Goal: Communication & Community: Answer question/provide support

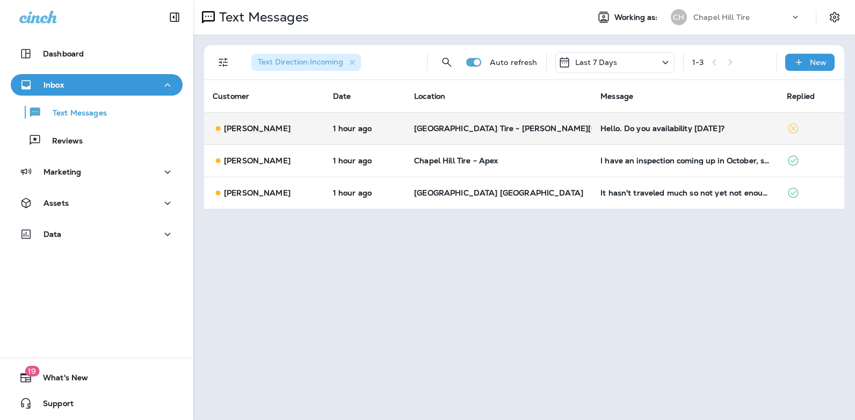
click at [621, 130] on div "Hello. Do you availability [DATE]?" at bounding box center [684, 128] width 169 height 9
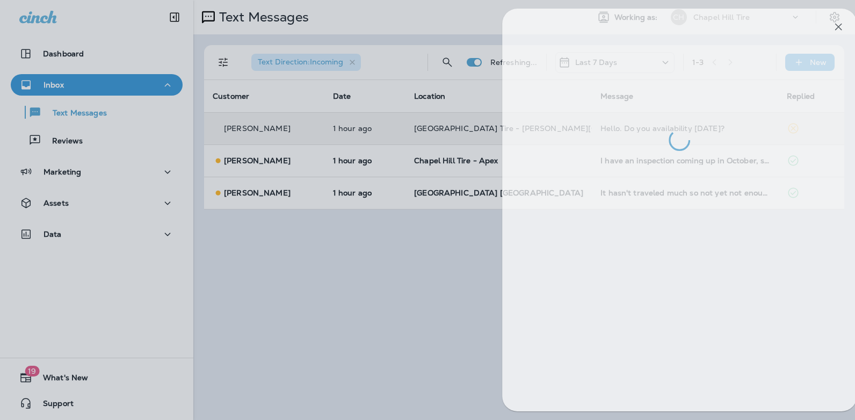
click at [621, 130] on div at bounding box center [679, 80] width 354 height 142
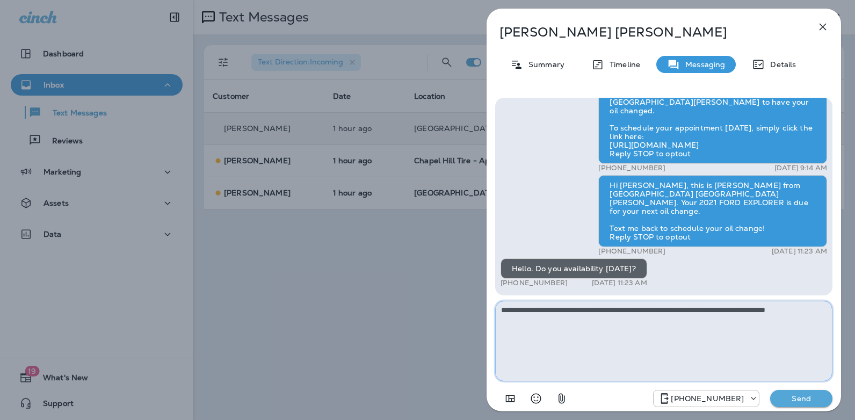
type textarea "**********"
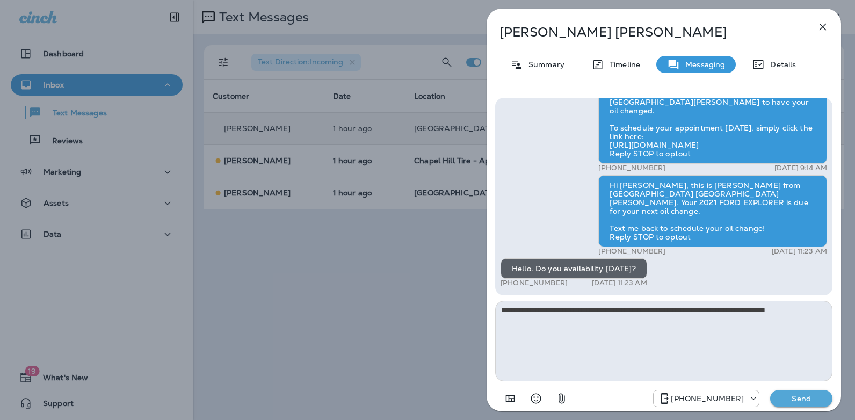
click at [792, 405] on button "Send" at bounding box center [801, 398] width 62 height 17
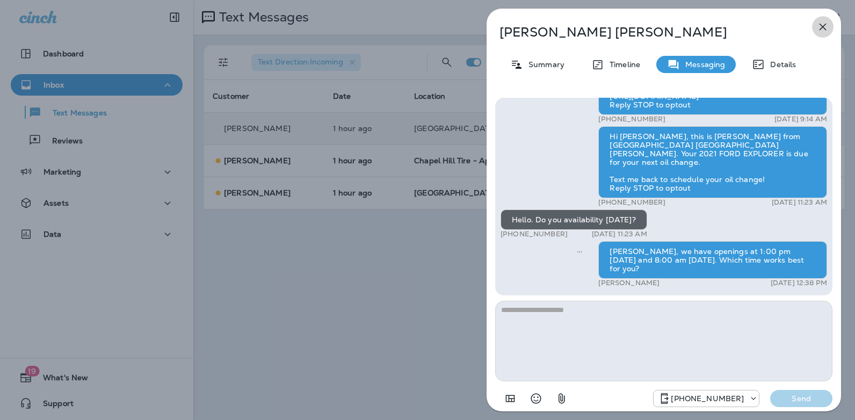
click at [822, 25] on icon "button" at bounding box center [822, 26] width 13 height 13
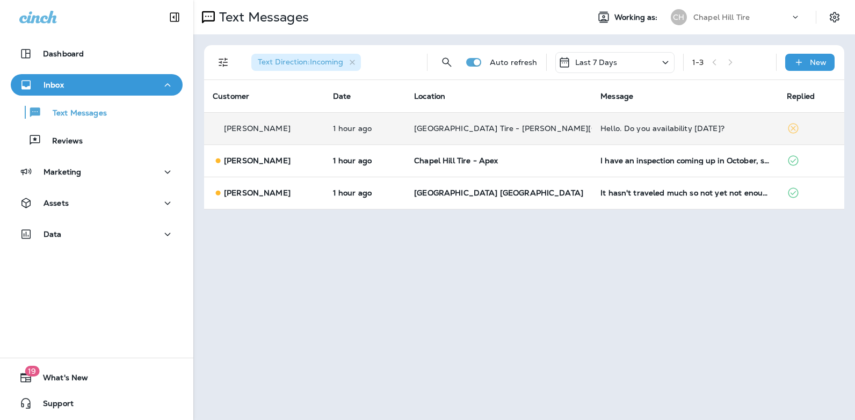
click at [666, 63] on icon at bounding box center [665, 62] width 6 height 3
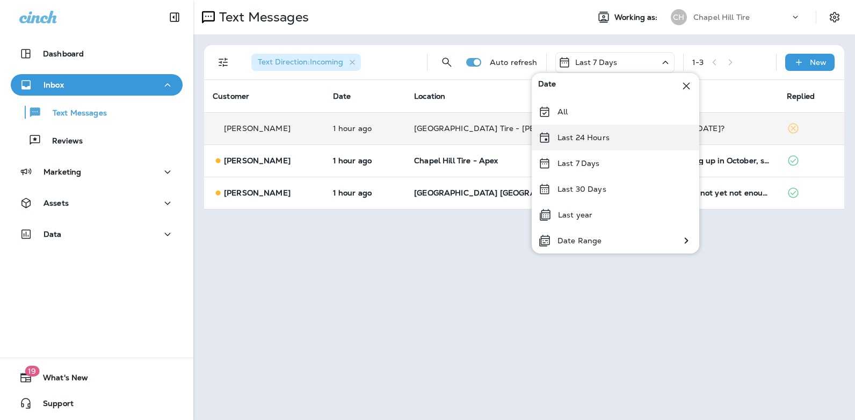
click at [602, 137] on p "Last 24 Hours" at bounding box center [583, 137] width 52 height 9
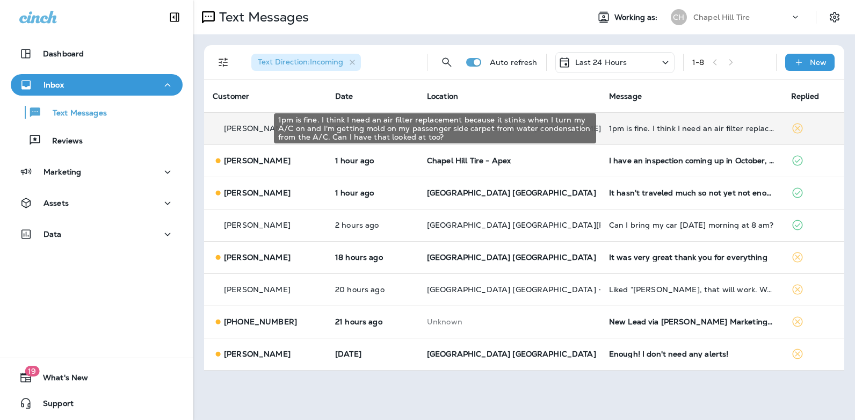
click at [667, 129] on div "1pm is fine. I think I need an air filter replacement because it stinks when I …" at bounding box center [691, 128] width 165 height 9
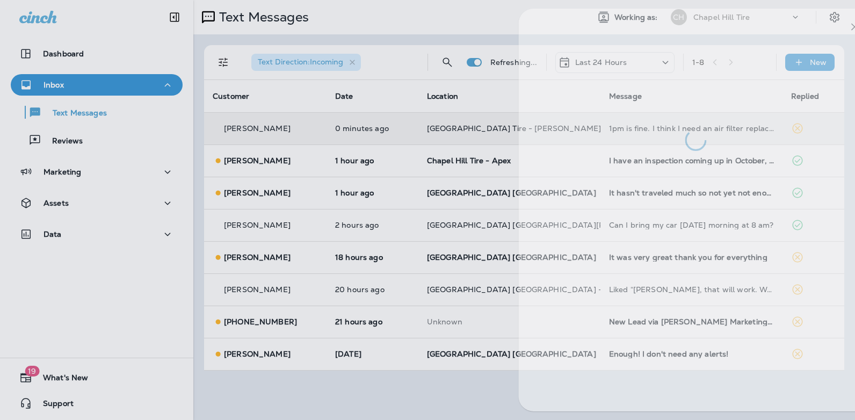
click at [667, 129] on div at bounding box center [695, 80] width 354 height 142
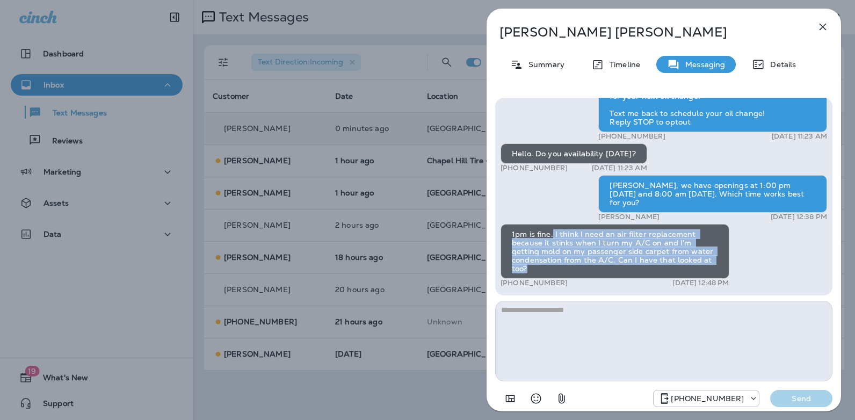
drag, startPoint x: 552, startPoint y: 232, endPoint x: 597, endPoint y: 267, distance: 56.9
click at [597, 267] on div "1pm is fine. I think I need an air filter replacement because it stinks when I …" at bounding box center [614, 251] width 229 height 55
copy div "I think I need an air filter replacement because it stinks when I turn my A/C o…"
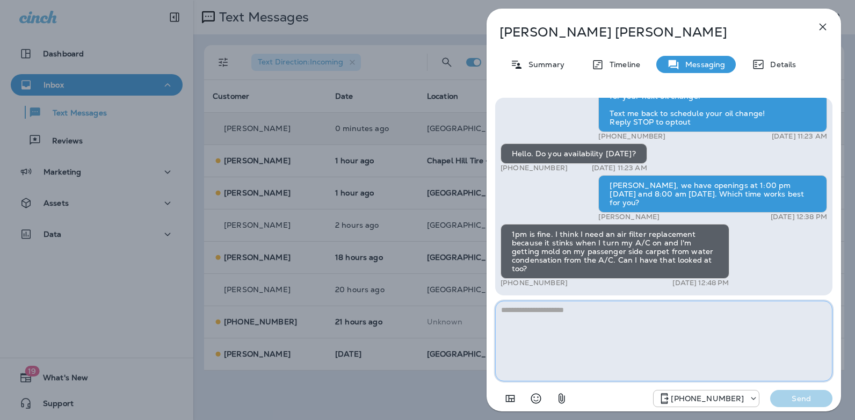
click at [556, 314] on textarea at bounding box center [663, 341] width 337 height 81
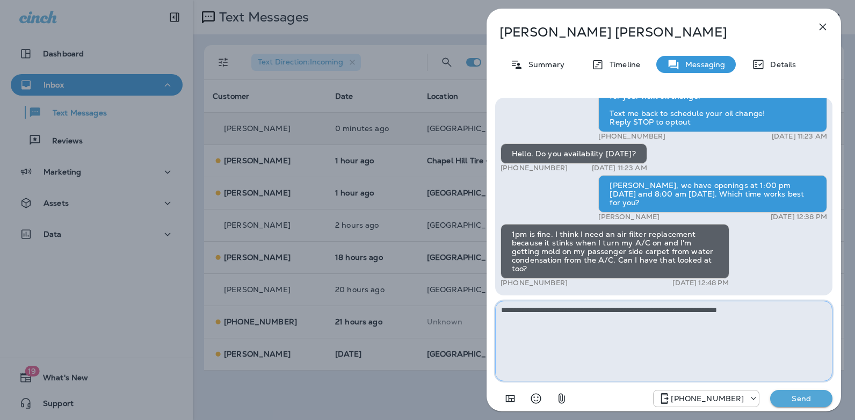
type textarea "**********"
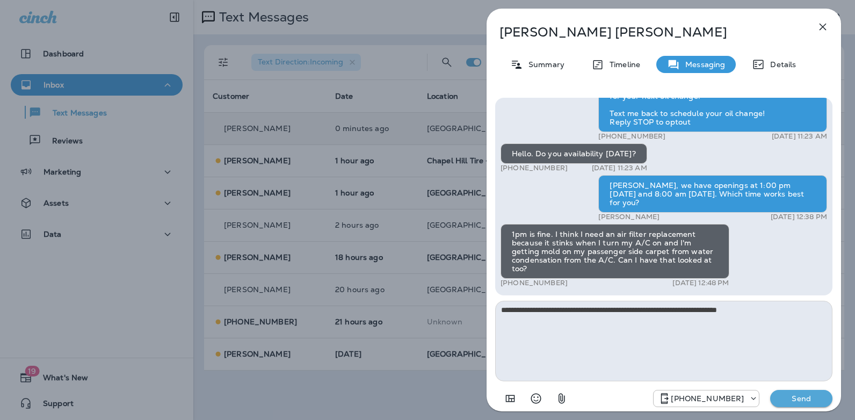
click at [790, 399] on p "Send" at bounding box center [800, 399] width 45 height 10
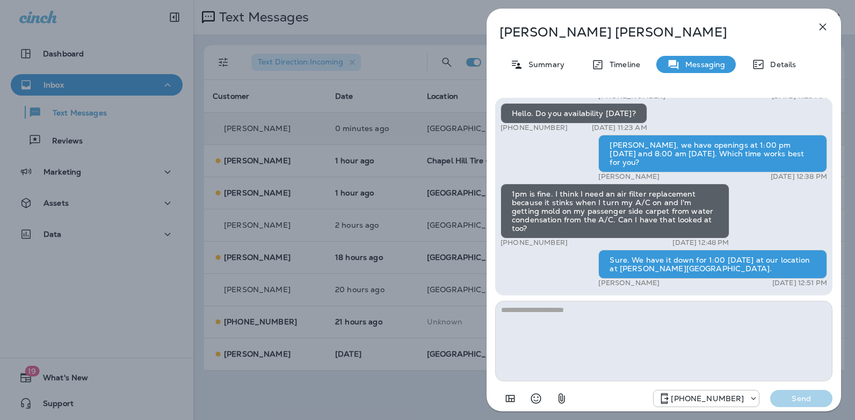
click at [819, 26] on icon "button" at bounding box center [822, 26] width 13 height 13
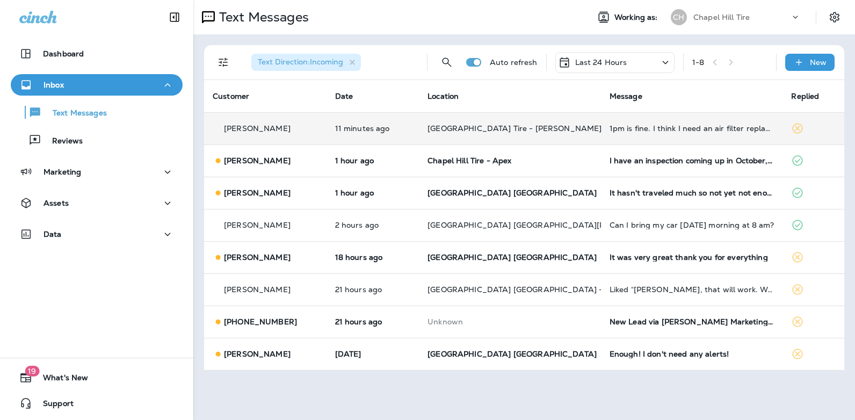
click at [667, 61] on icon at bounding box center [665, 62] width 13 height 13
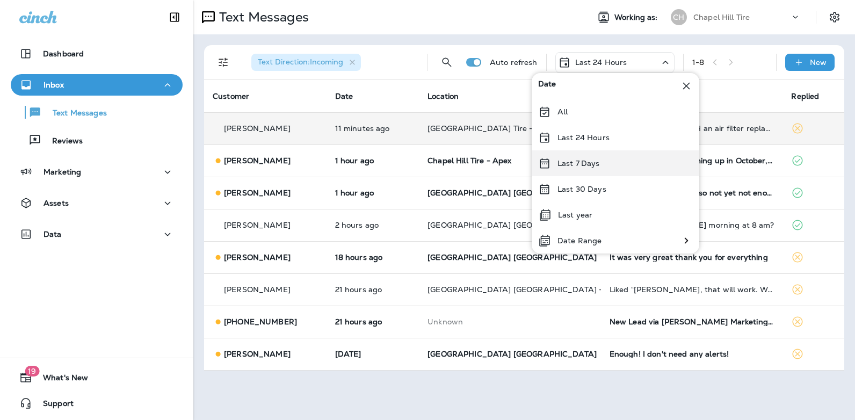
click at [600, 162] on div "Last 7 Days" at bounding box center [616, 163] width 168 height 26
